Goal: Book appointment/travel/reservation

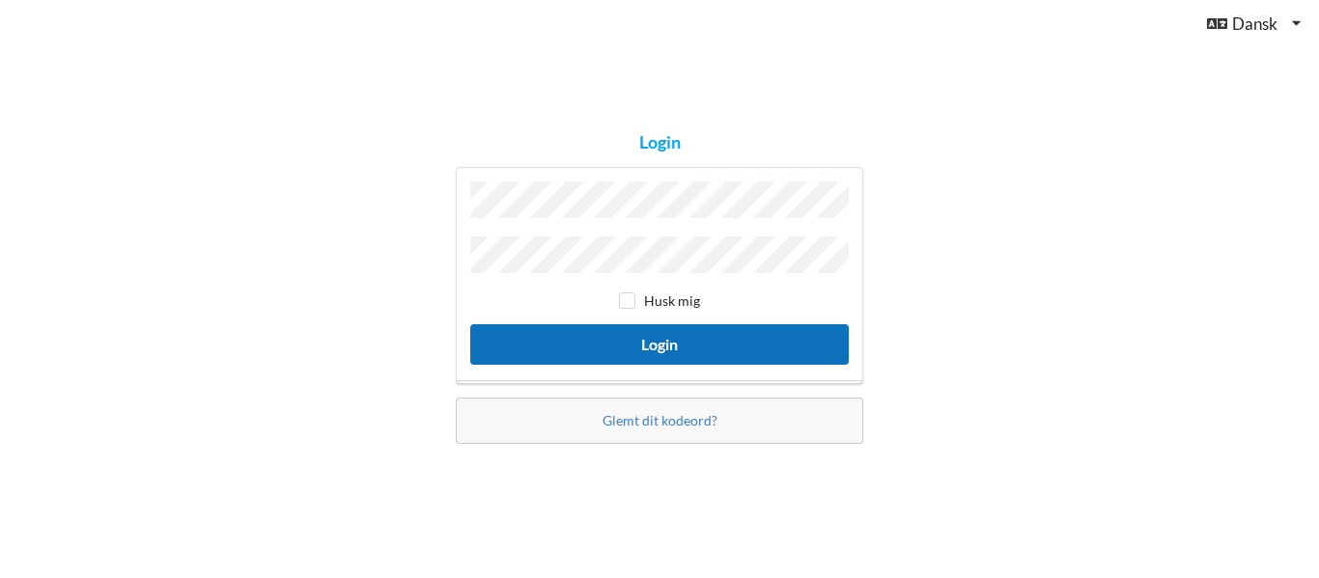
click at [696, 345] on button "Login" at bounding box center [659, 344] width 378 height 40
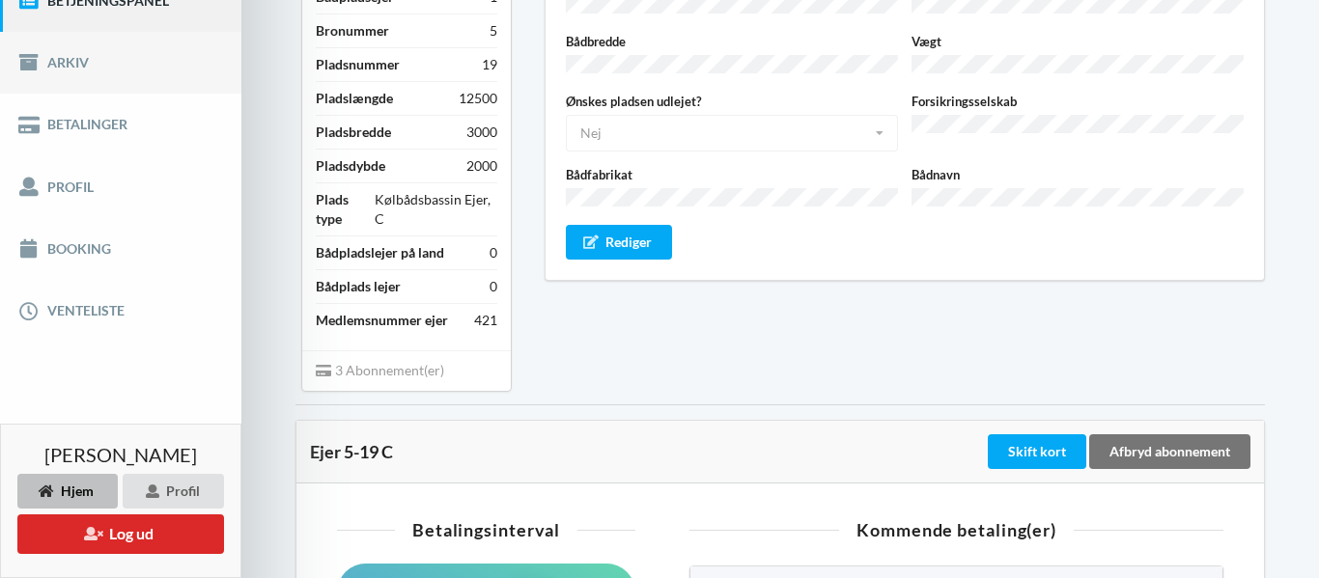
scroll to position [278, 0]
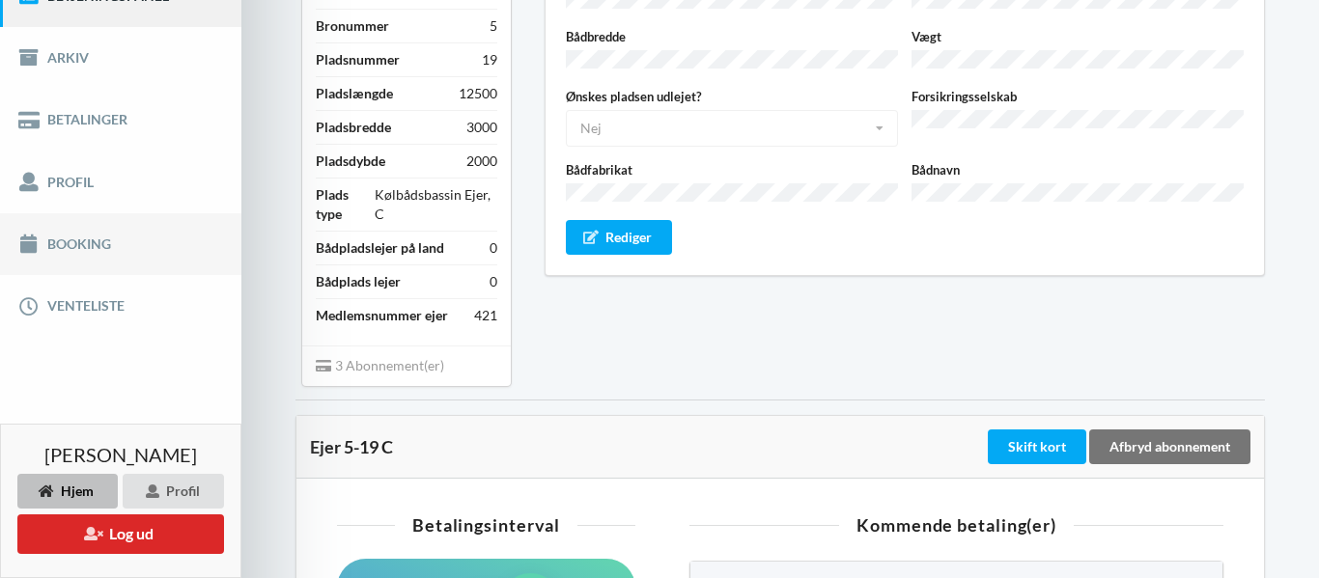
click at [91, 244] on link "Booking" at bounding box center [120, 244] width 241 height 62
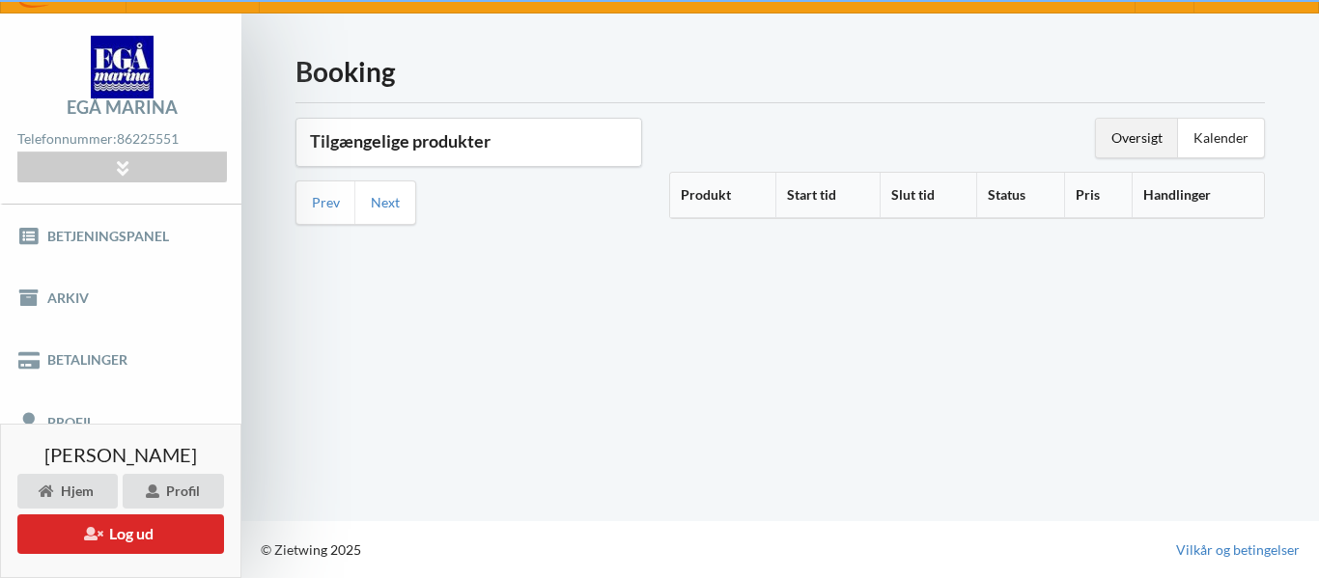
scroll to position [38, 0]
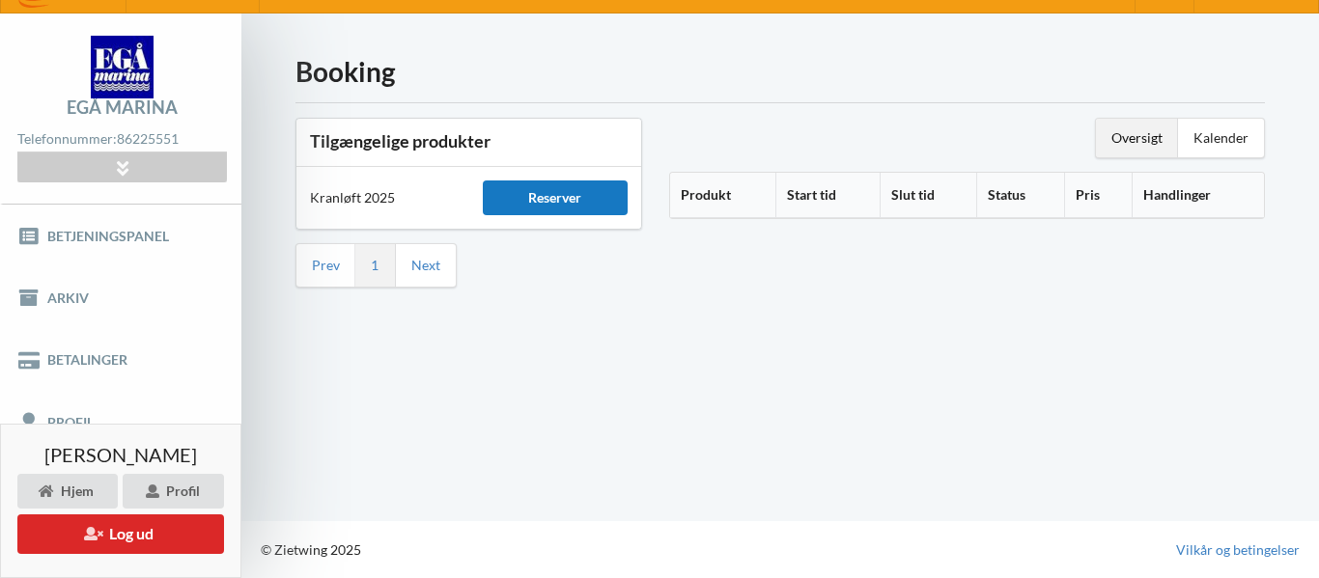
click at [568, 201] on div "Reserver" at bounding box center [556, 198] width 146 height 35
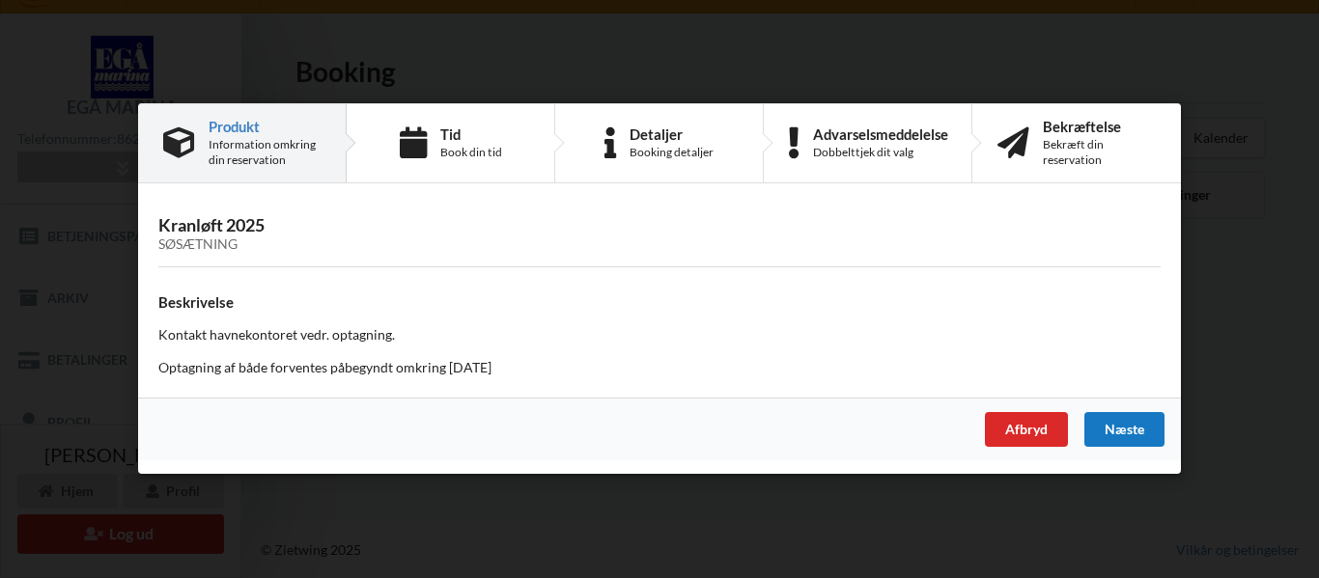
click at [1124, 434] on div "Næste" at bounding box center [1124, 430] width 80 height 35
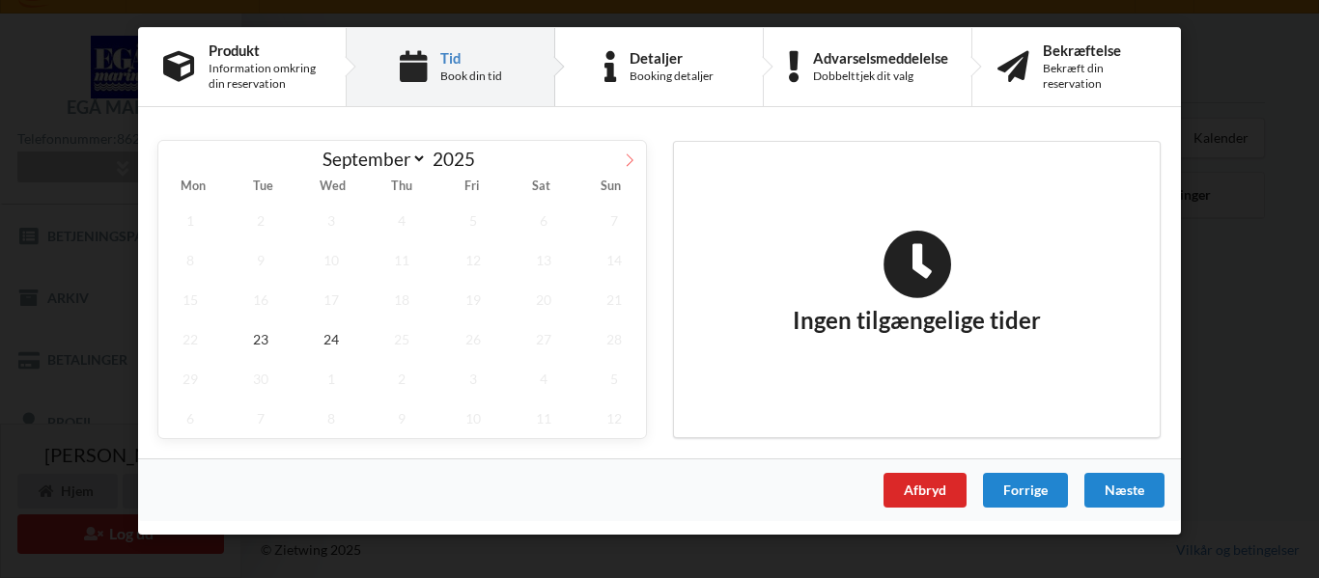
click at [629, 162] on icon at bounding box center [630, 160] width 7 height 13
select select "9"
click at [185, 344] on span "20" at bounding box center [190, 340] width 64 height 40
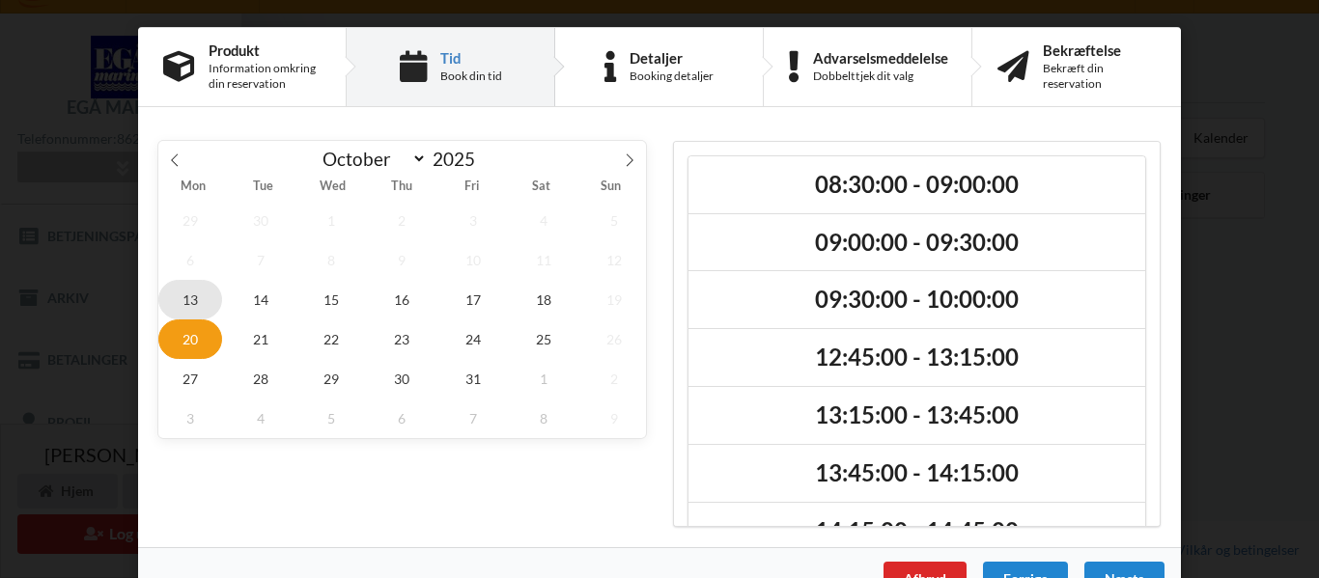
click at [188, 304] on span "13" at bounding box center [190, 300] width 64 height 40
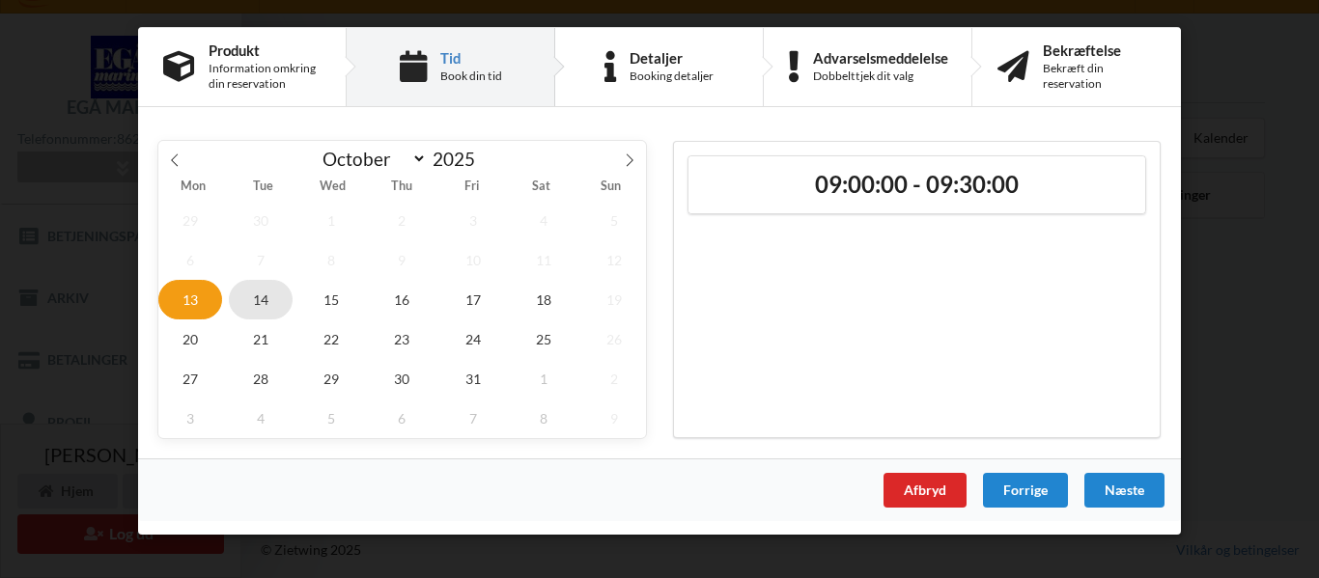
click at [276, 307] on span "14" at bounding box center [261, 300] width 64 height 40
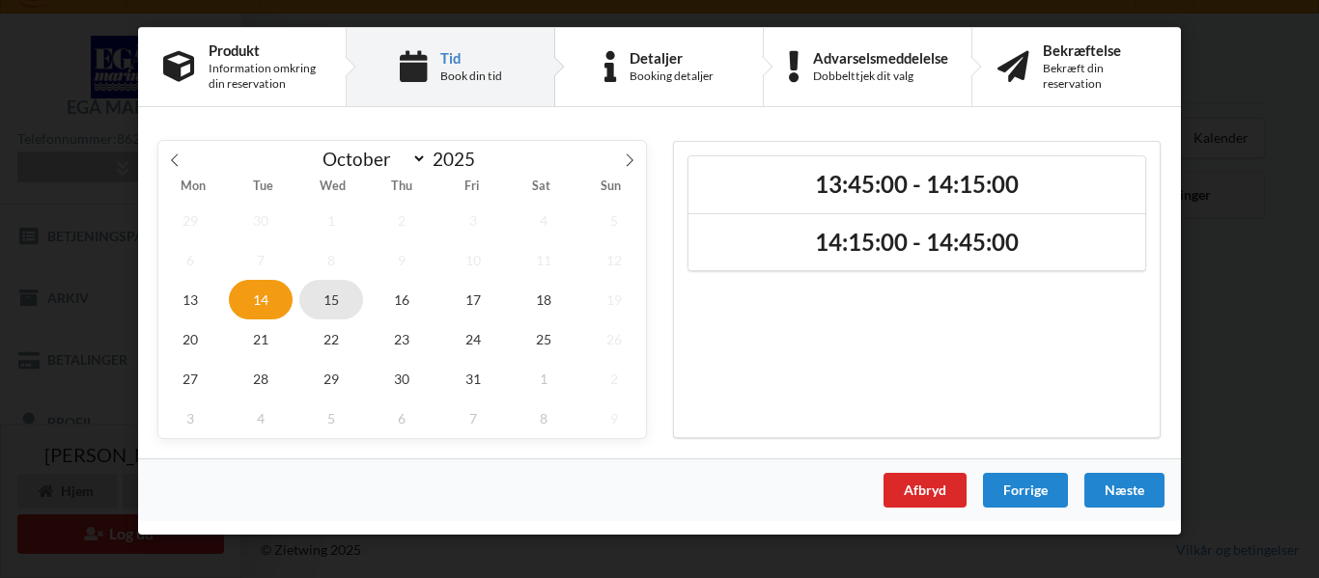
click at [327, 303] on span "15" at bounding box center [331, 300] width 64 height 40
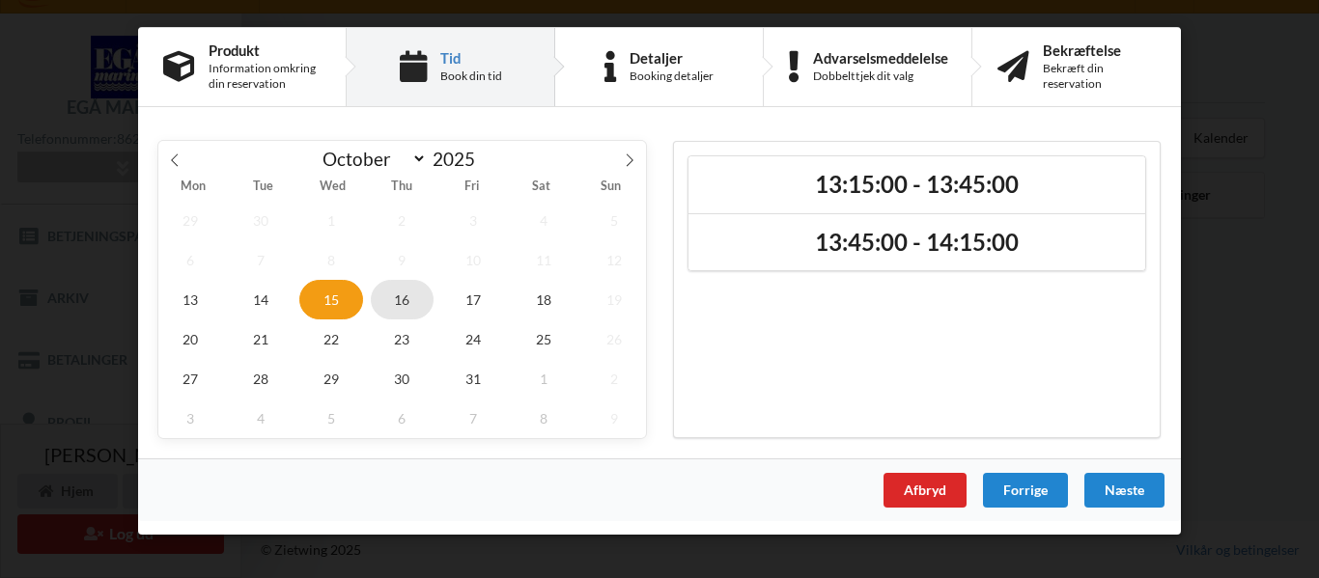
click at [401, 299] on span "16" at bounding box center [403, 300] width 64 height 40
click at [464, 300] on span "17" at bounding box center [473, 300] width 64 height 40
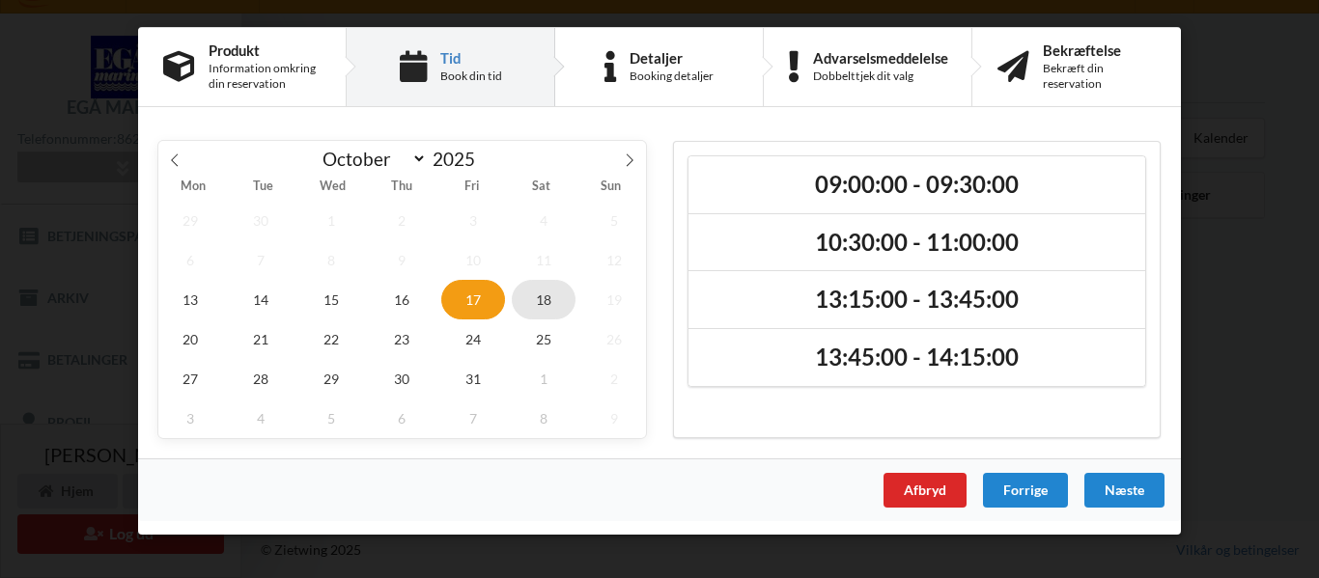
click at [538, 301] on span "18" at bounding box center [544, 300] width 64 height 40
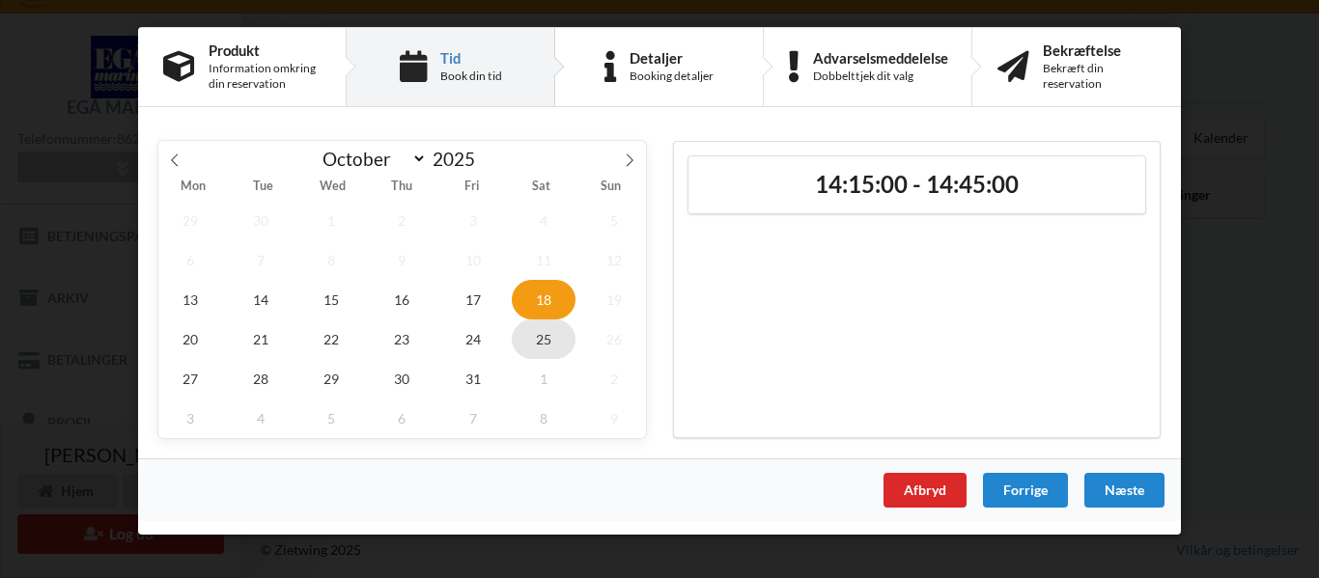
click at [543, 344] on span "25" at bounding box center [544, 340] width 64 height 40
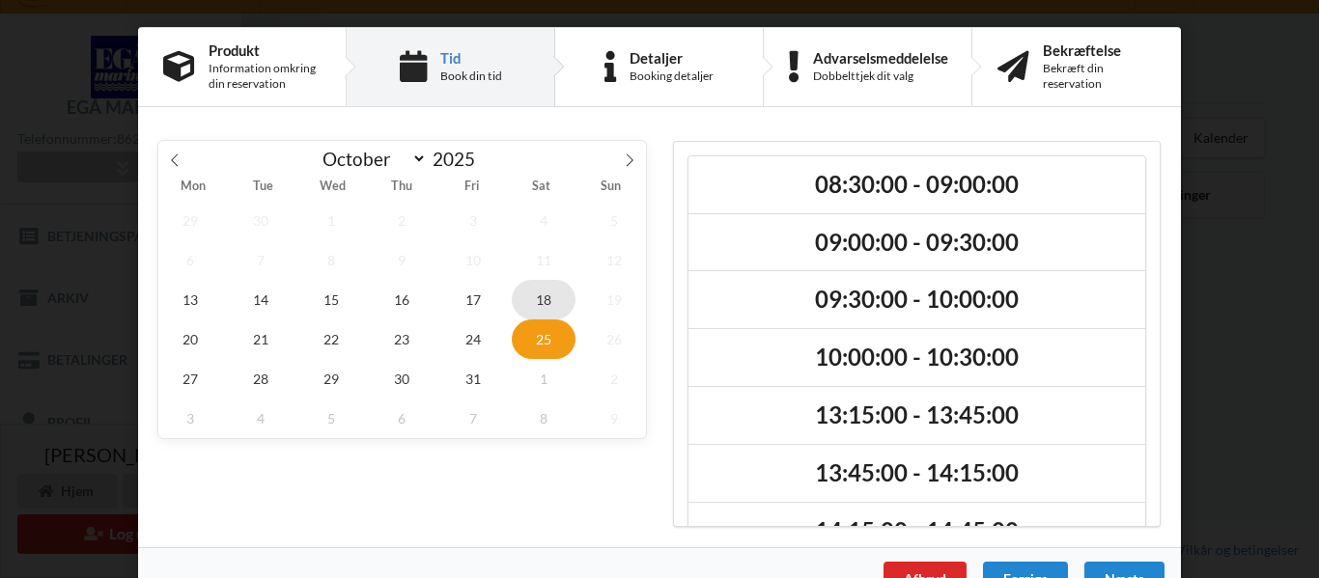
click at [540, 307] on span "18" at bounding box center [544, 300] width 64 height 40
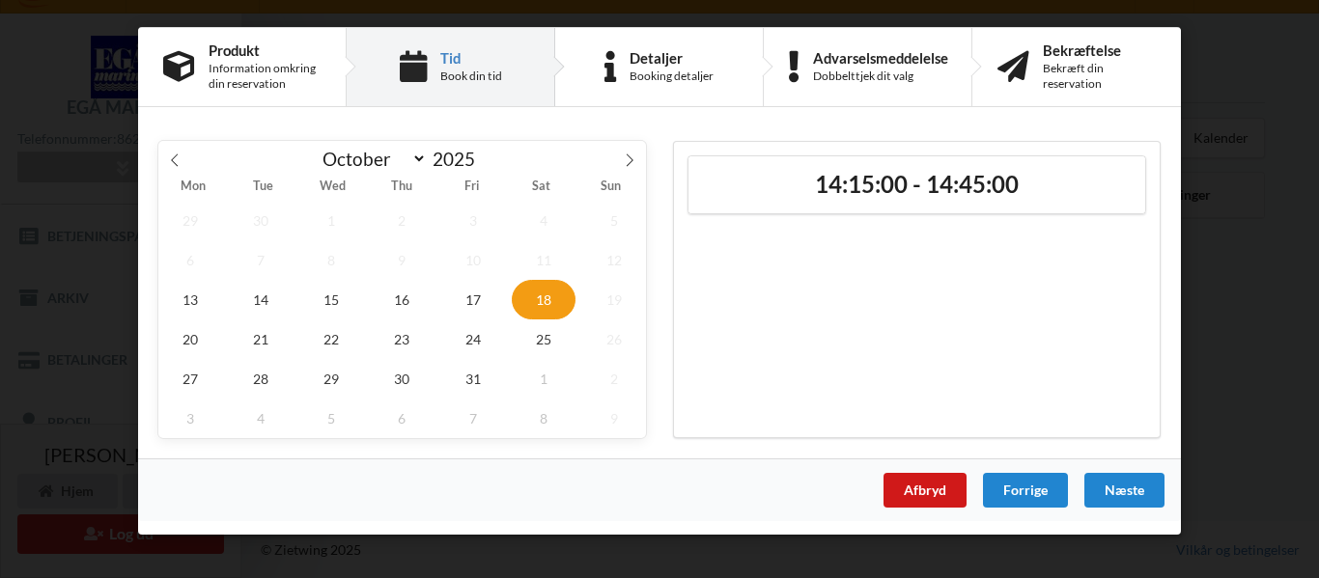
click at [948, 486] on div "Afbryd" at bounding box center [924, 490] width 83 height 35
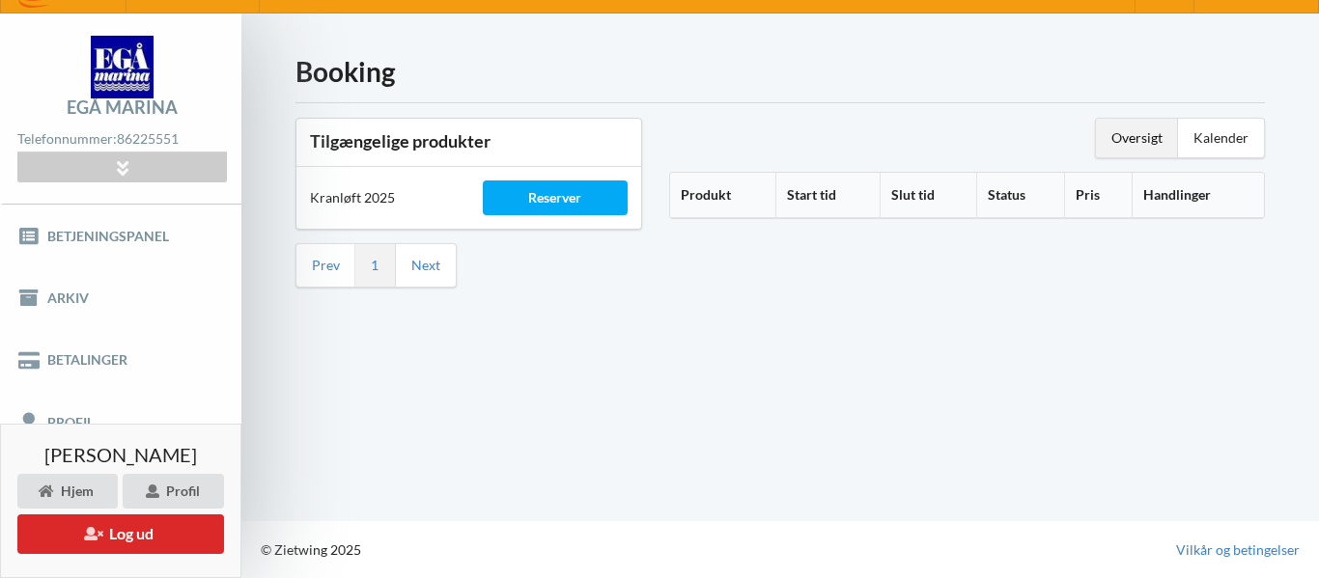
drag, startPoint x: 948, startPoint y: 486, endPoint x: 954, endPoint y: 433, distance: 53.4
click at [954, 433] on div "Booking Tilgængelige produkter Kranløft 2025 Reserver Prev 1 Next Oversigt Kale…" at bounding box center [779, 267] width 1077 height 507
